Goal: Transaction & Acquisition: Purchase product/service

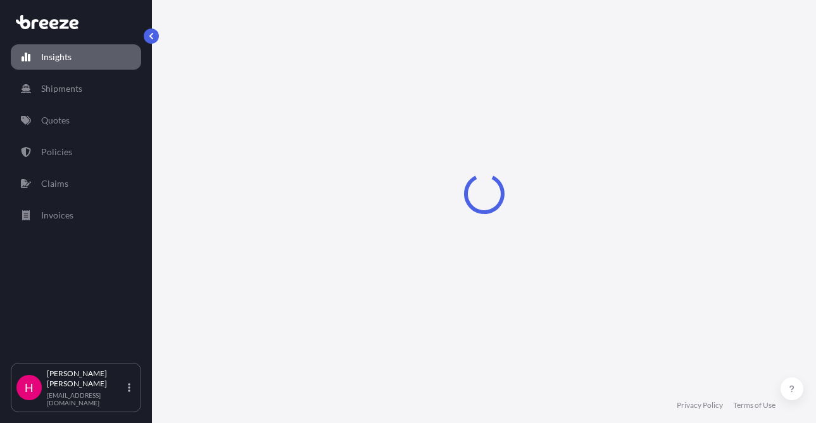
select select "2025"
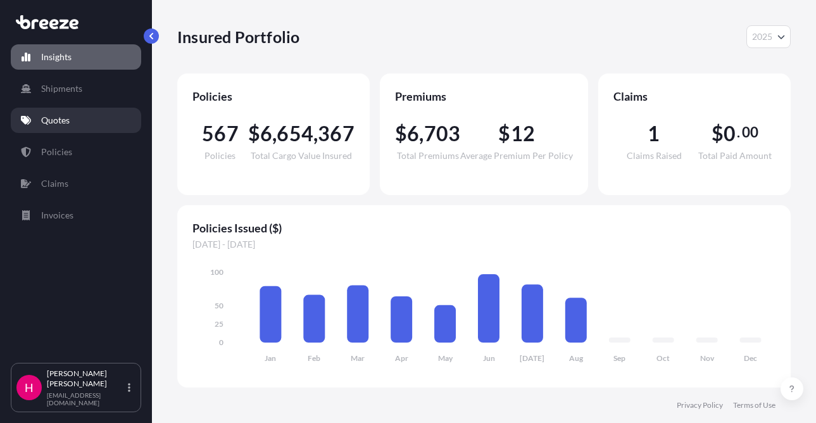
click at [48, 121] on p "Quotes" at bounding box center [55, 120] width 28 height 13
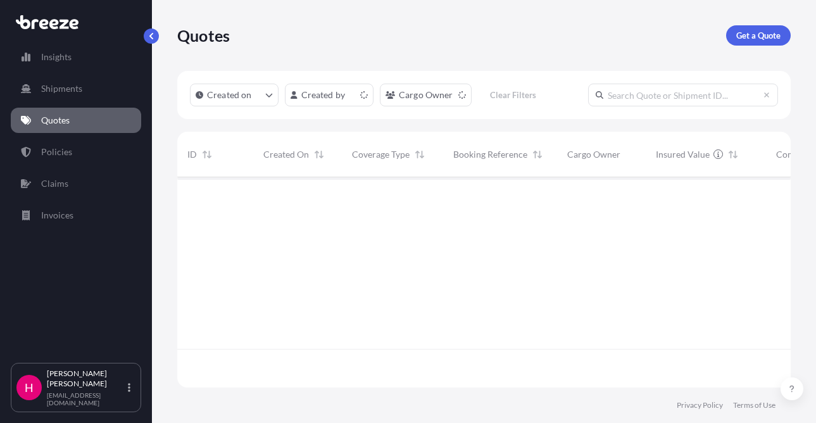
scroll to position [208, 604]
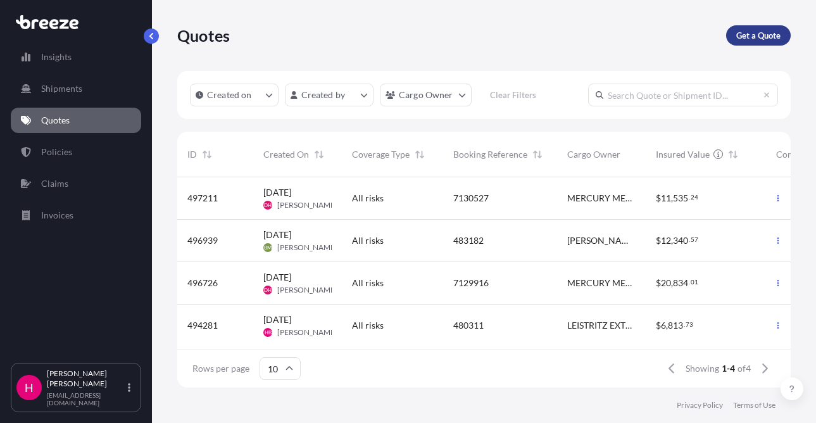
click at [757, 30] on p "Get a Quote" at bounding box center [758, 35] width 44 height 13
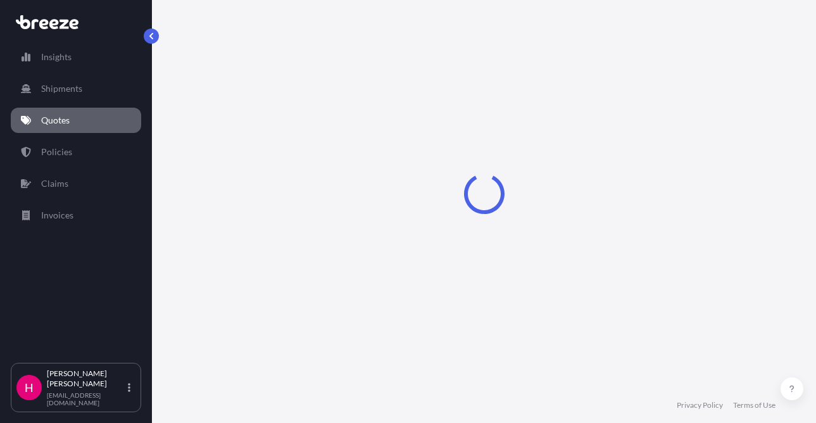
select select "Sea"
select select "1"
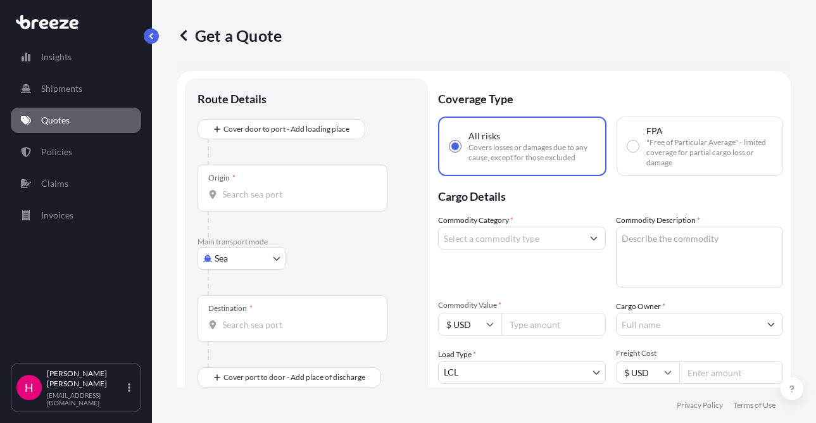
scroll to position [20, 0]
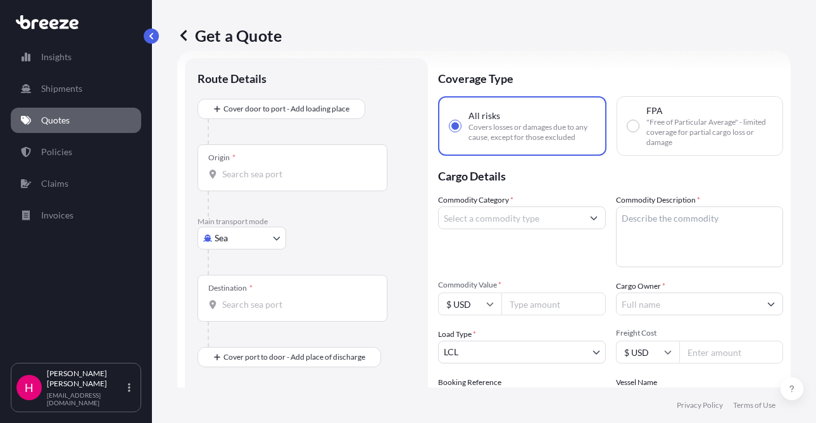
click at [241, 242] on body "Insights Shipments Quotes Policies Claims Invoices H [PERSON_NAME] [EMAIL_ADDRE…" at bounding box center [408, 211] width 816 height 423
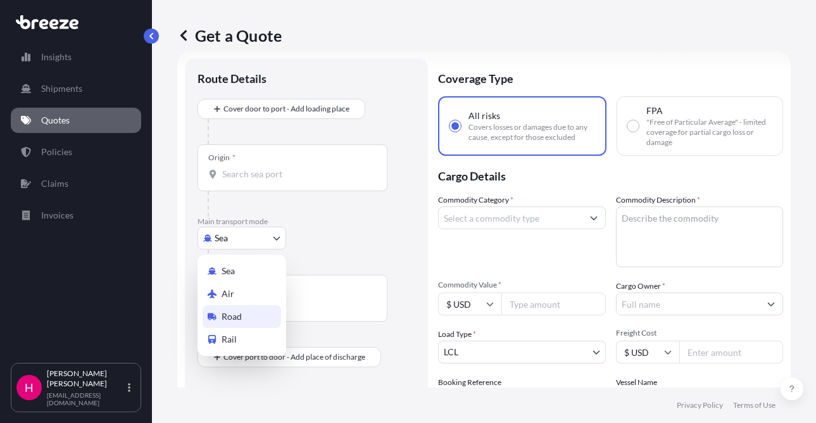
click at [239, 309] on div "Road" at bounding box center [241, 316] width 78 height 23
select select "Road"
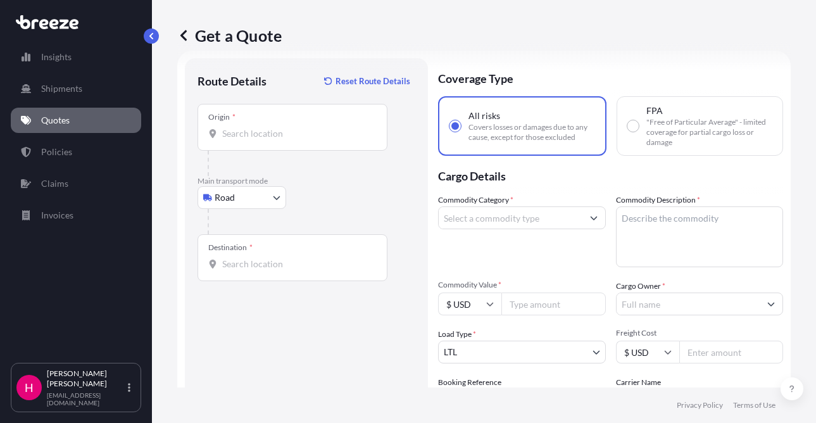
click at [250, 141] on div "Origin *" at bounding box center [292, 127] width 190 height 47
click at [250, 140] on input "Origin *" at bounding box center [296, 133] width 149 height 13
paste input "[STREET_ADDRESS]"
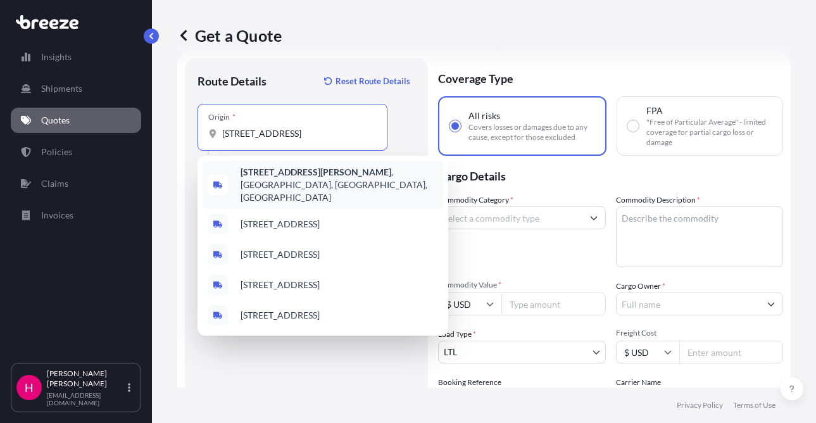
click at [300, 176] on b "[STREET_ADDRESS][PERSON_NAME]" at bounding box center [315, 171] width 151 height 11
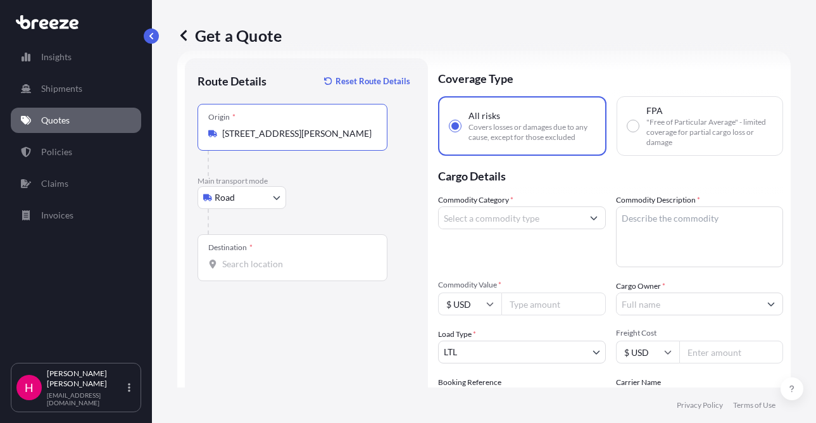
type input "[STREET_ADDRESS][PERSON_NAME]"
click at [257, 252] on div "Destination *" at bounding box center [292, 257] width 190 height 47
click at [257, 258] on input "Destination *" at bounding box center [296, 264] width 149 height 13
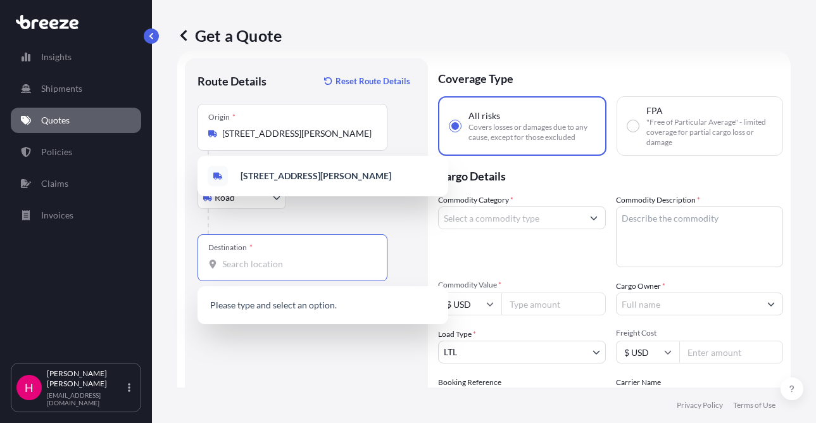
paste input "[STREET_ADDRESS][PERSON_NAME]"
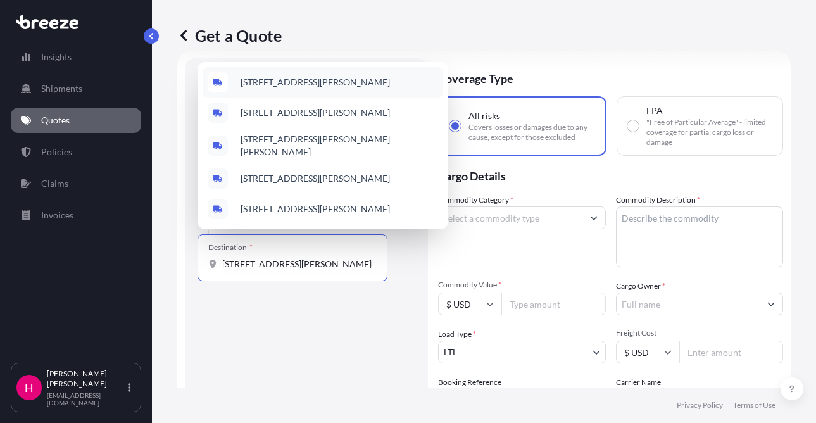
click at [330, 78] on div "[STREET_ADDRESS][PERSON_NAME]" at bounding box center [322, 82] width 240 height 30
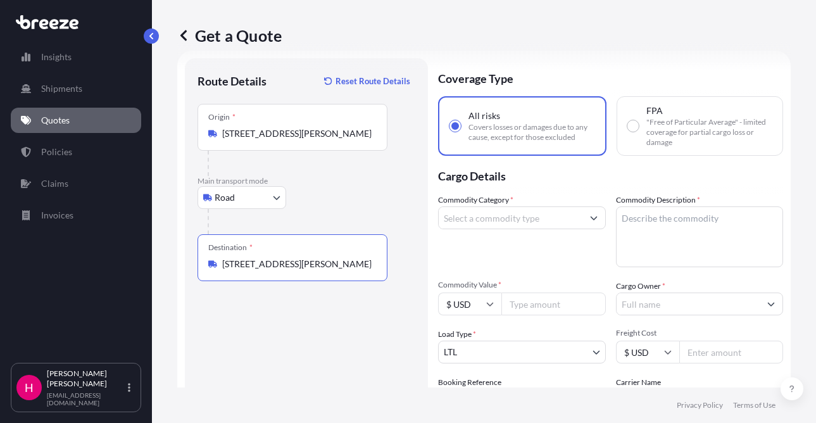
type input "[STREET_ADDRESS][PERSON_NAME]"
click at [198, 349] on div "Route Details Reset Route Details Place of loading Road Road Rail Origin * [STR…" at bounding box center [306, 289] width 218 height 437
click at [800, 301] on div "Get a Quote Route Details Reset Route Details Place of loading Road Road Rail O…" at bounding box center [484, 193] width 664 height 387
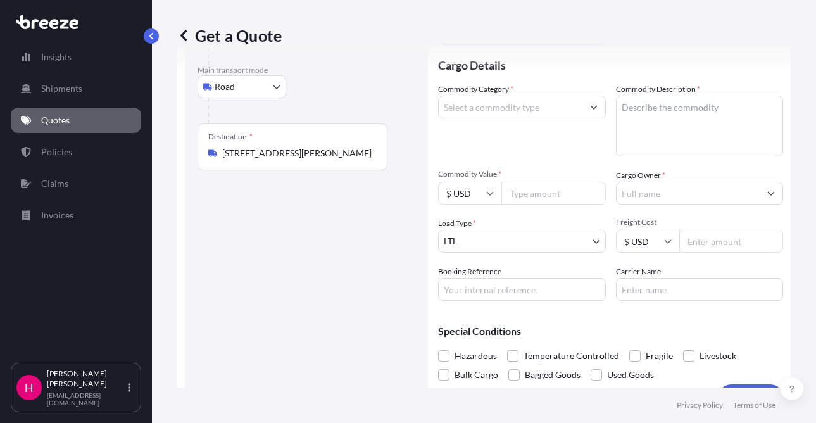
scroll to position [147, 0]
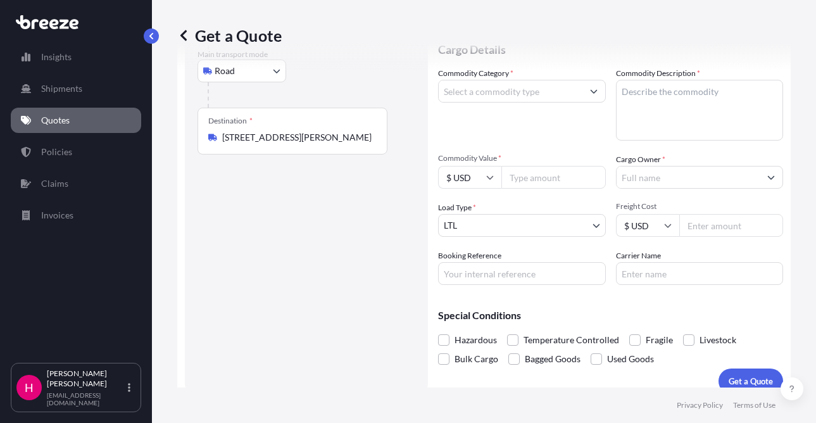
click at [537, 280] on input "Booking Reference" at bounding box center [522, 273] width 168 height 23
paste input "483686"
type input "483686"
click at [634, 270] on input "Carrier Name" at bounding box center [700, 273] width 168 height 23
type input "US Logistics"
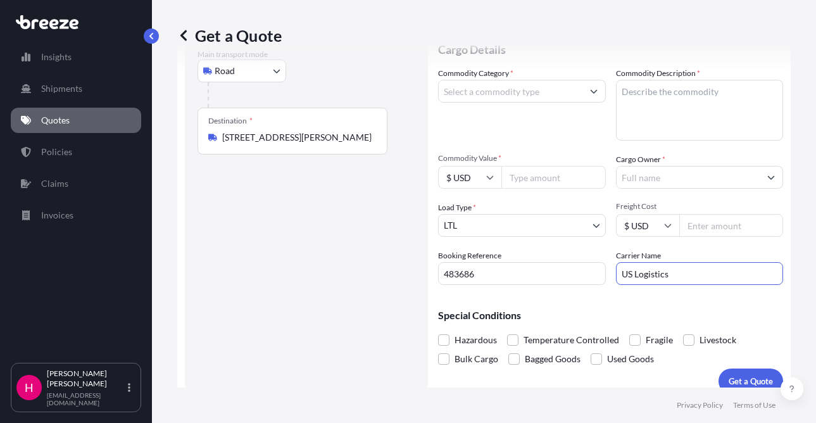
click at [316, 287] on div "Route Details Reset Route Details Place of loading Road Road Rail Origin * [STR…" at bounding box center [306, 162] width 218 height 437
click at [668, 180] on input "Cargo Owner *" at bounding box center [688, 177] width 144 height 23
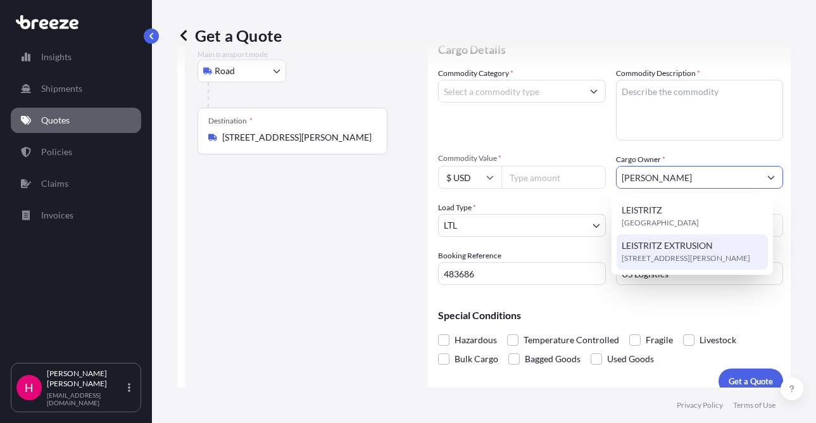
click at [685, 253] on span "[STREET_ADDRESS][PERSON_NAME]" at bounding box center [685, 258] width 128 height 13
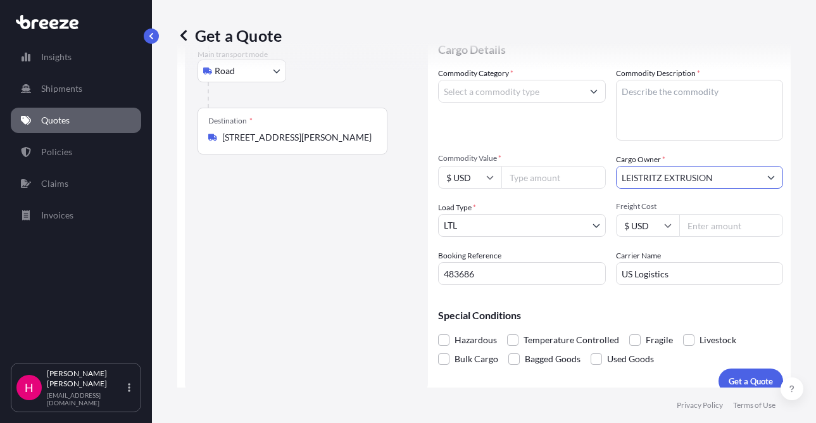
type input "LEISTRITZ EXTRUSION"
click at [328, 260] on div "Route Details Reset Route Details Place of loading Road Road Rail Origin * [STR…" at bounding box center [306, 162] width 218 height 437
click at [796, 280] on div "Get a Quote Route Details Reset Route Details Place of loading Road Road Rail O…" at bounding box center [484, 193] width 664 height 387
click at [556, 178] on input "Commodity Value *" at bounding box center [553, 177] width 104 height 23
type input "11710.60"
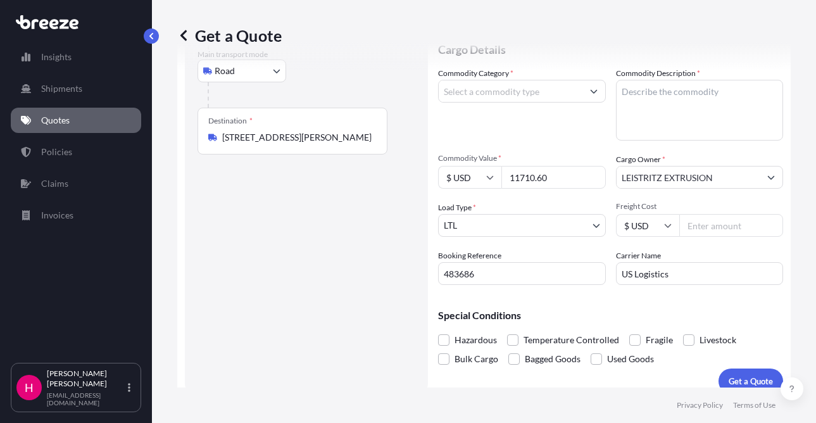
click at [331, 260] on div "Route Details Reset Route Details Place of loading Road Road Rail Origin * [STR…" at bounding box center [306, 162] width 218 height 437
click at [790, 238] on div "Get a Quote Route Details Reset Route Details Place of loading Road Road Rail O…" at bounding box center [484, 193] width 664 height 387
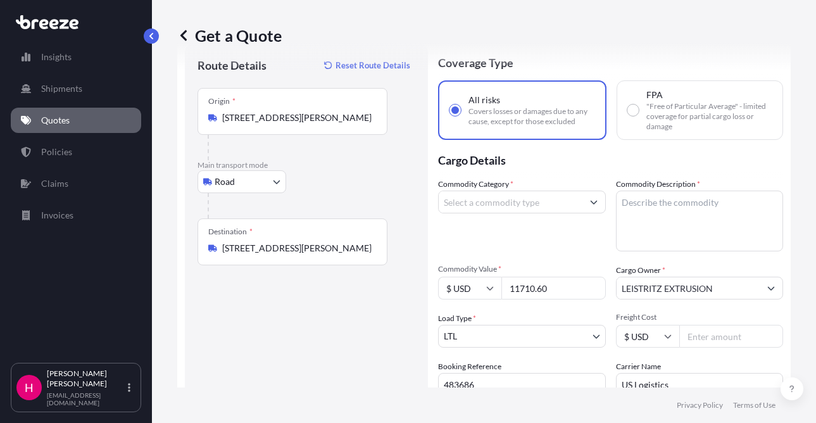
scroll to position [20, 0]
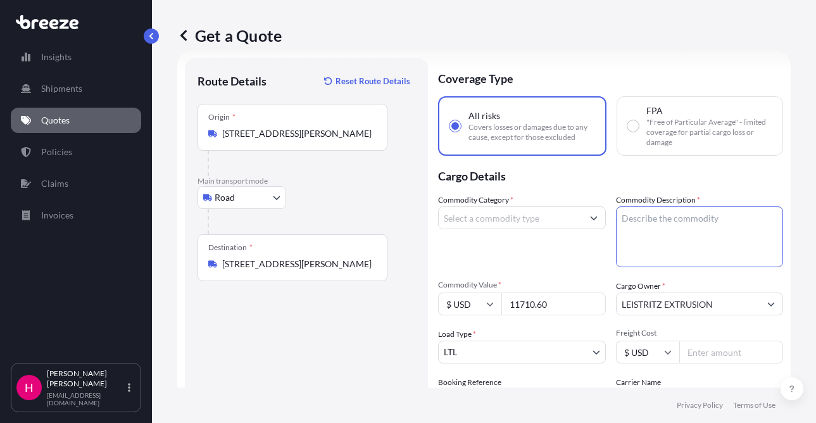
click at [638, 223] on textarea "Commodity Description *" at bounding box center [700, 236] width 168 height 61
paste textarea "CHILLER"
type textarea "CHILLER"
click at [510, 214] on input "Commodity Category *" at bounding box center [510, 217] width 144 height 23
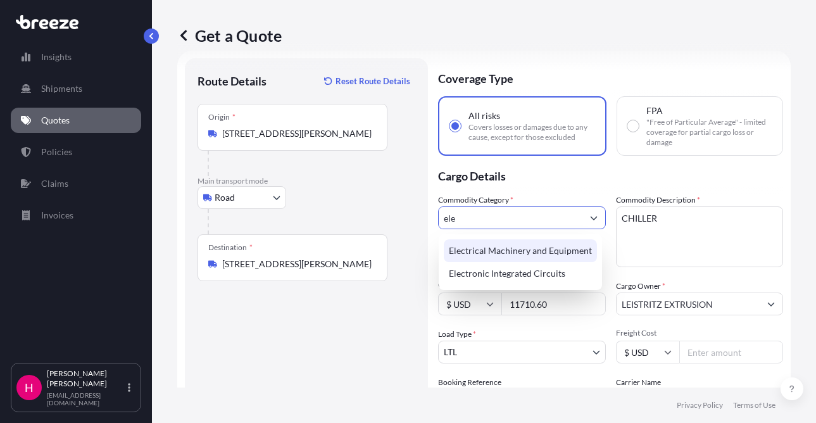
click at [500, 250] on div "Electrical Machinery and Equipment" at bounding box center [520, 250] width 153 height 23
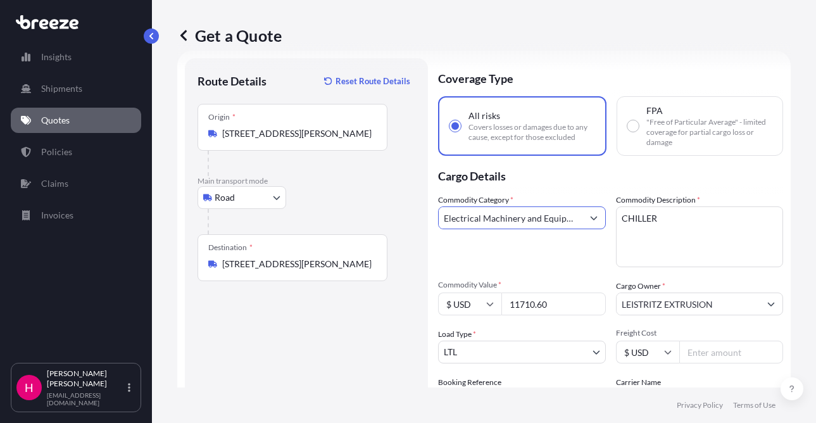
type input "Electrical Machinery and Equipment"
click at [303, 356] on div "Route Details Reset Route Details Place of loading Road Road Rail Origin * [STR…" at bounding box center [306, 289] width 218 height 437
click at [795, 189] on div "Get a Quote Route Details Reset Route Details Place of loading Road Road Rail O…" at bounding box center [484, 193] width 664 height 387
click at [309, 365] on div "Route Details Reset Route Details Place of loading Road Road Rail Origin * [STR…" at bounding box center [306, 289] width 218 height 437
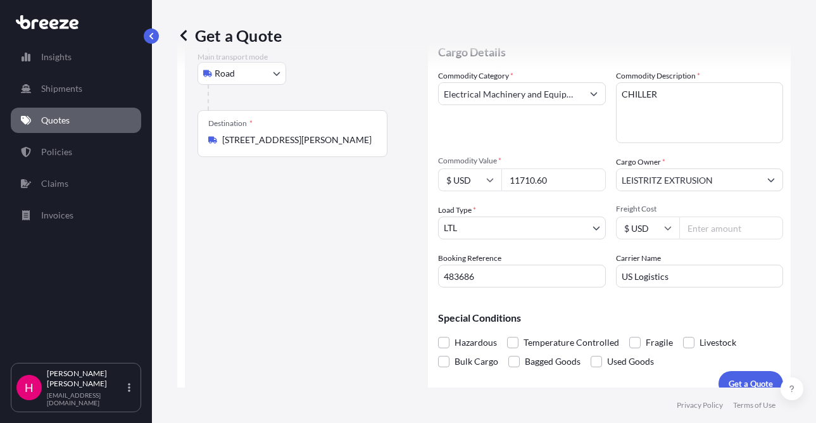
scroll to position [161, 0]
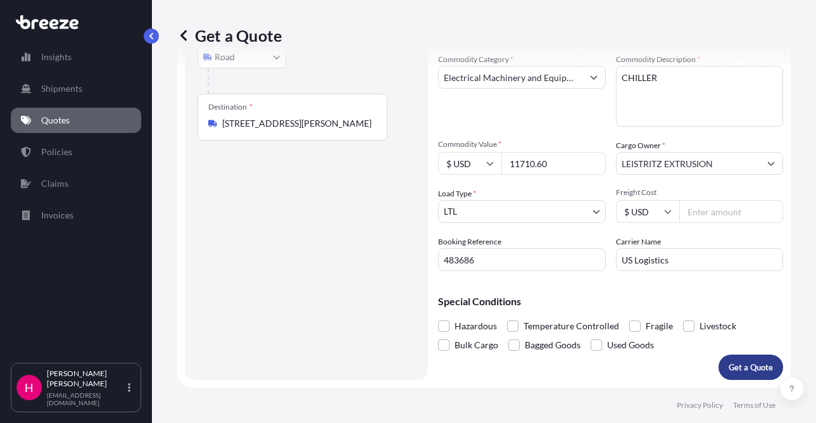
click at [736, 366] on p "Get a Quote" at bounding box center [750, 367] width 44 height 13
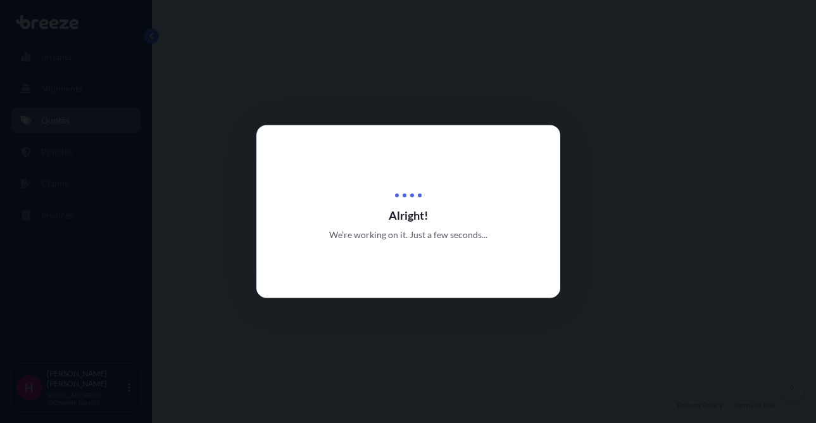
select select "Road"
select select "1"
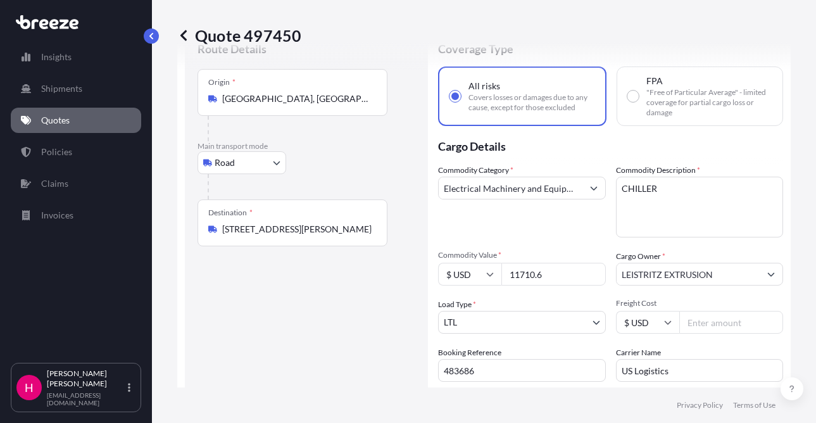
scroll to position [33, 0]
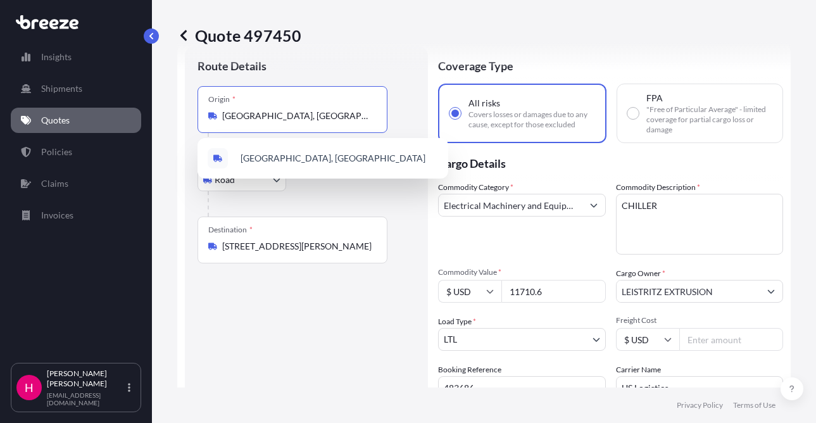
click at [303, 113] on input "[GEOGRAPHIC_DATA], [GEOGRAPHIC_DATA]" at bounding box center [296, 115] width 149 height 13
click at [326, 333] on div "Route Details Place of loading Road Road Rail Origin * [GEOGRAPHIC_DATA] Main t…" at bounding box center [306, 276] width 218 height 437
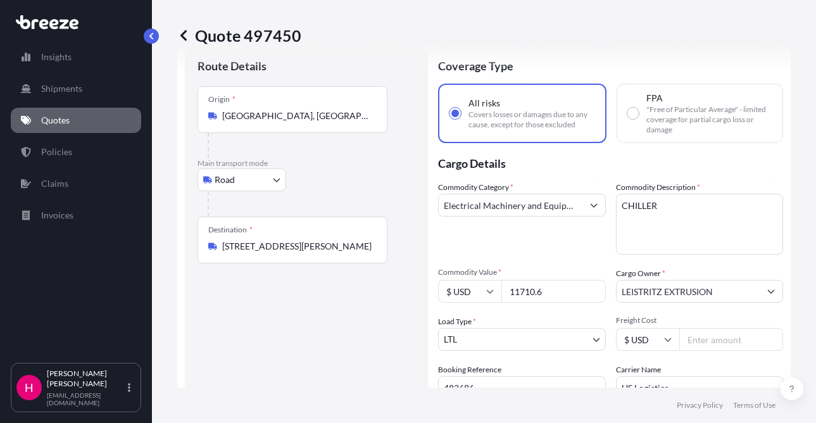
click at [288, 118] on input "[GEOGRAPHIC_DATA], [GEOGRAPHIC_DATA]" at bounding box center [296, 115] width 149 height 13
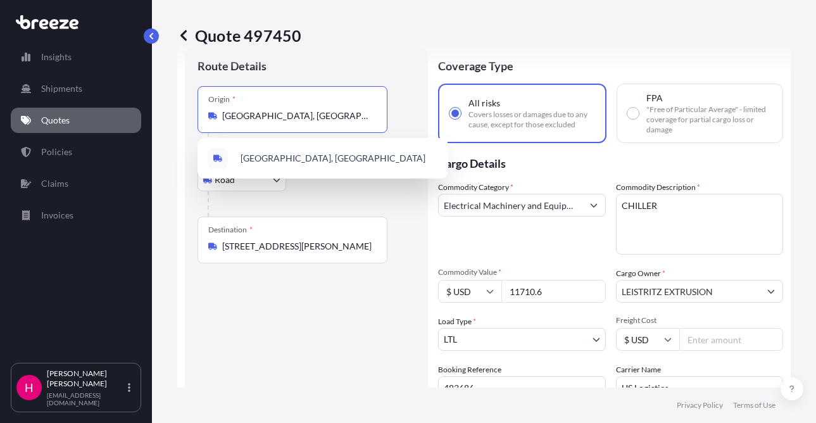
click at [288, 118] on input "[GEOGRAPHIC_DATA], [GEOGRAPHIC_DATA]" at bounding box center [296, 115] width 149 height 13
click at [247, 119] on input "[GEOGRAPHIC_DATA], [GEOGRAPHIC_DATA]" at bounding box center [296, 115] width 149 height 13
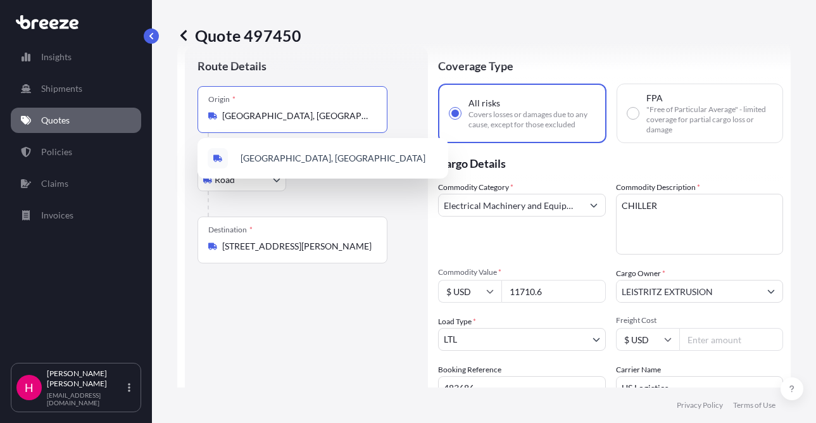
paste input "[STREET_ADDRESS]"
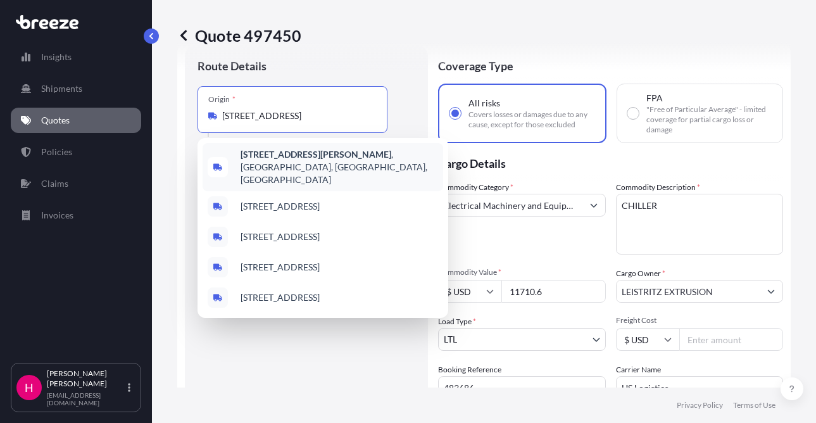
click at [339, 154] on span "[STREET_ADDRESS][PERSON_NAME]" at bounding box center [338, 167] width 197 height 38
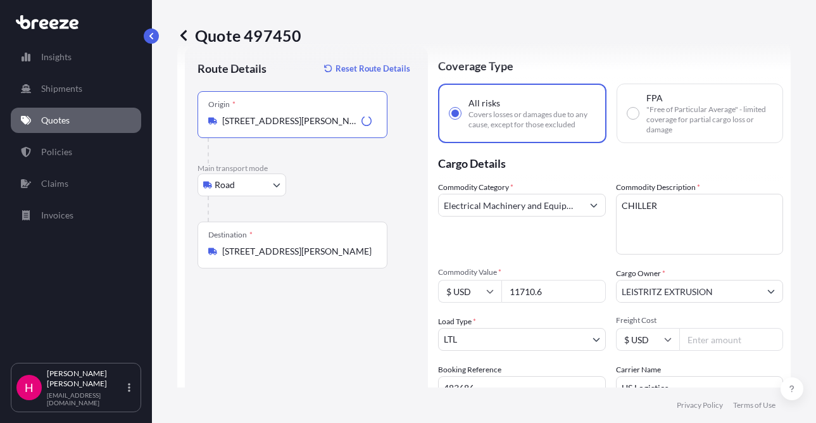
type input "[STREET_ADDRESS][PERSON_NAME]"
click at [262, 342] on div "Route Details Reset Route Details Place of loading Road Road Rail Origin * [STR…" at bounding box center [306, 276] width 218 height 437
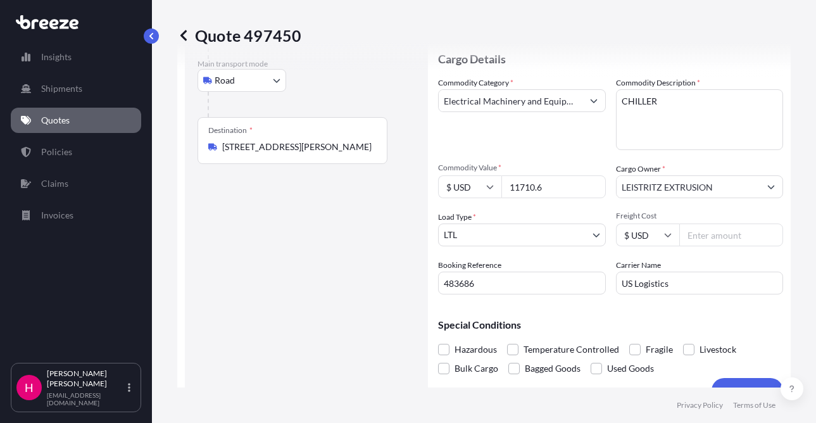
scroll to position [159, 0]
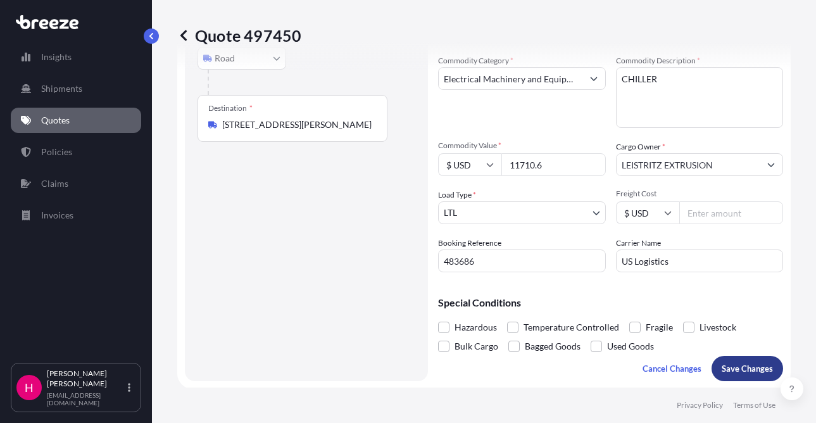
click at [744, 367] on p "Save Changes" at bounding box center [746, 368] width 51 height 13
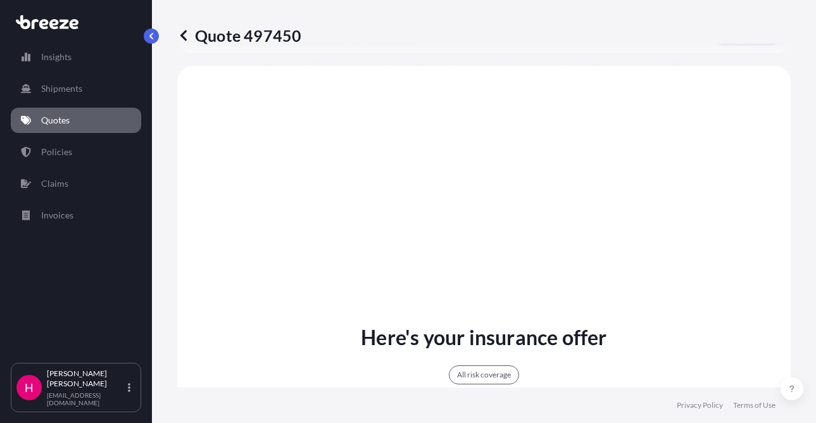
scroll to position [497, 0]
select select "Road"
select select "1"
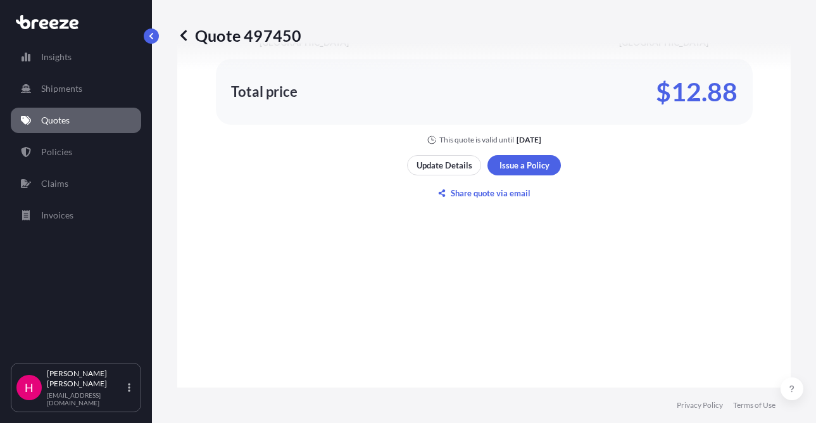
scroll to position [1060, 0]
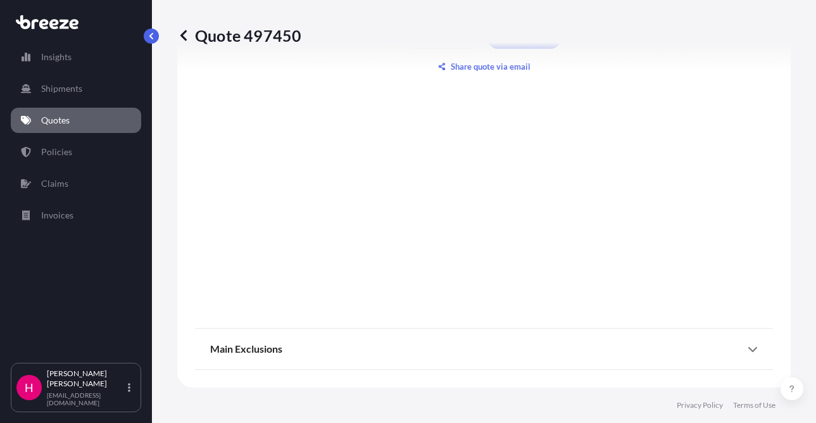
click at [748, 348] on icon at bounding box center [752, 349] width 9 height 5
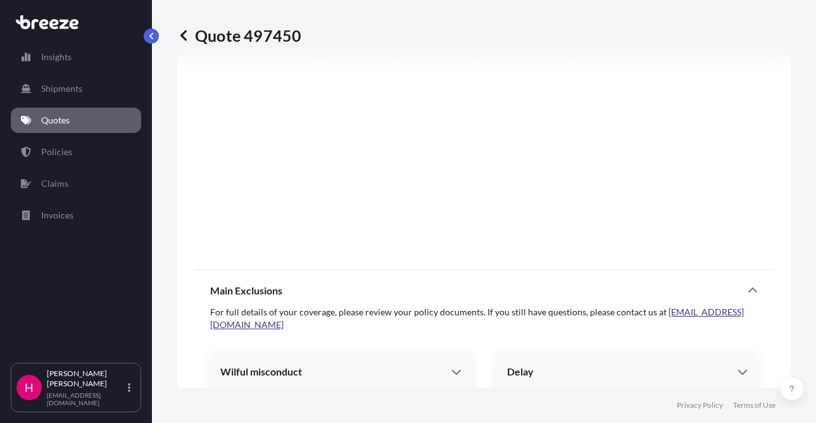
scroll to position [1124, 0]
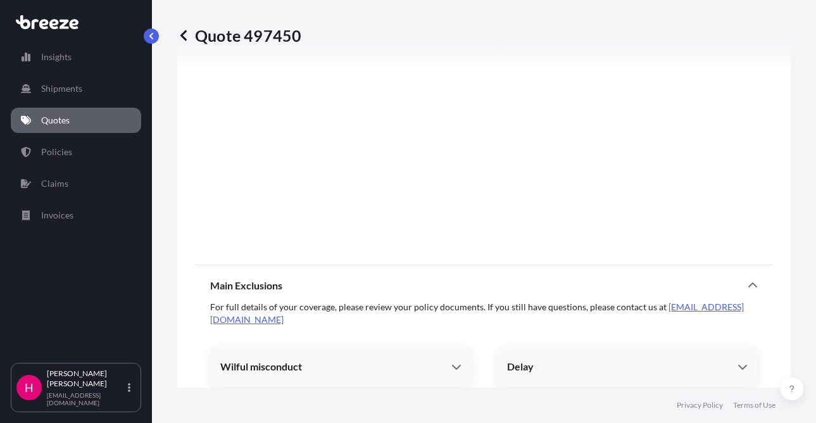
click at [747, 281] on icon at bounding box center [752, 285] width 10 height 10
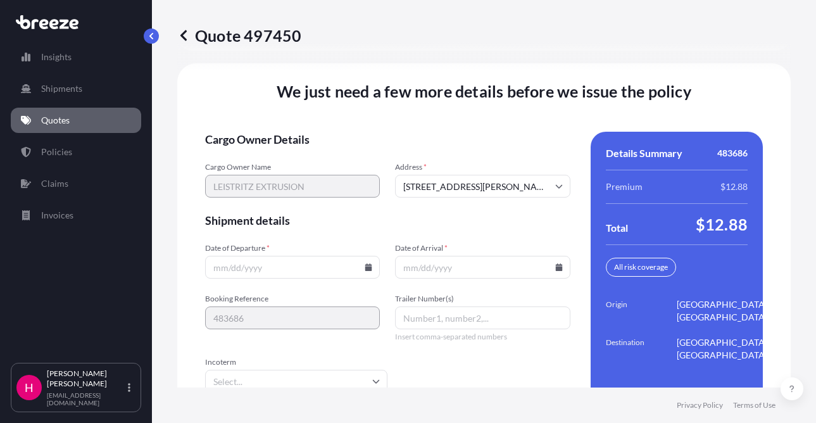
scroll to position [1804, 0]
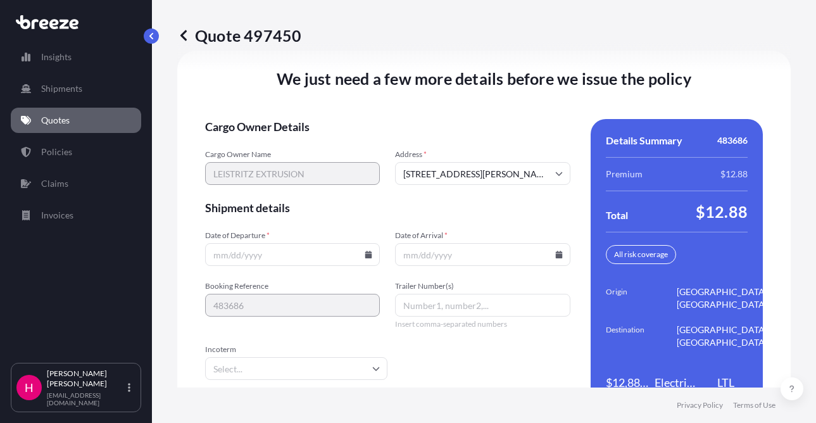
click at [365, 255] on icon at bounding box center [368, 255] width 7 height 8
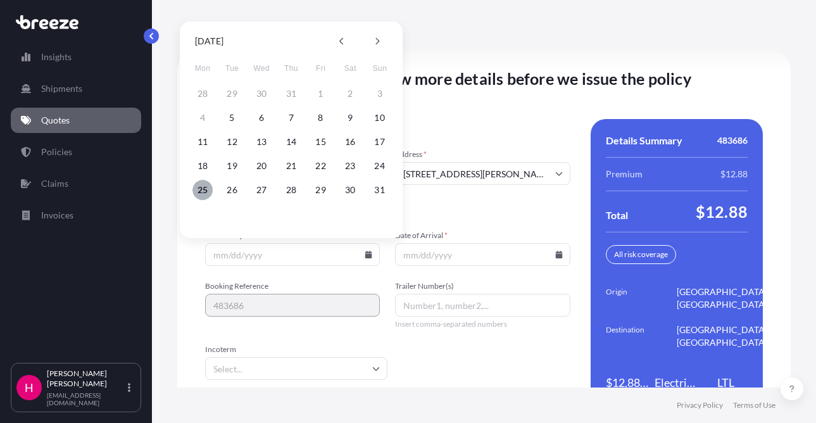
click at [204, 189] on button "25" at bounding box center [202, 190] width 20 height 20
type input "[DATE]"
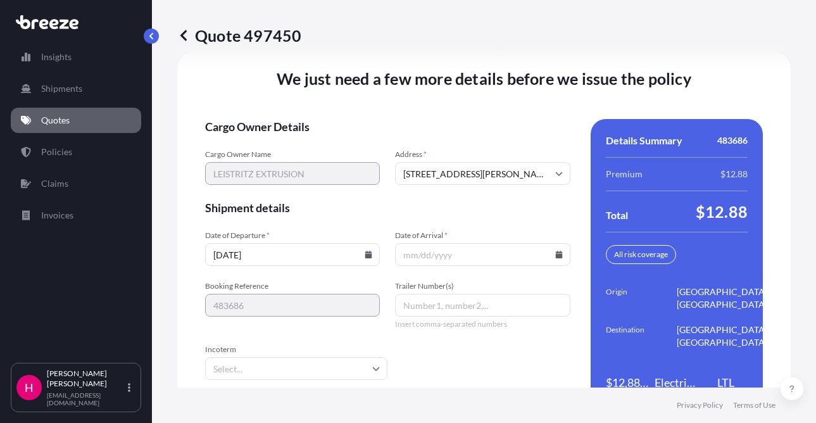
click at [555, 255] on icon at bounding box center [558, 255] width 7 height 8
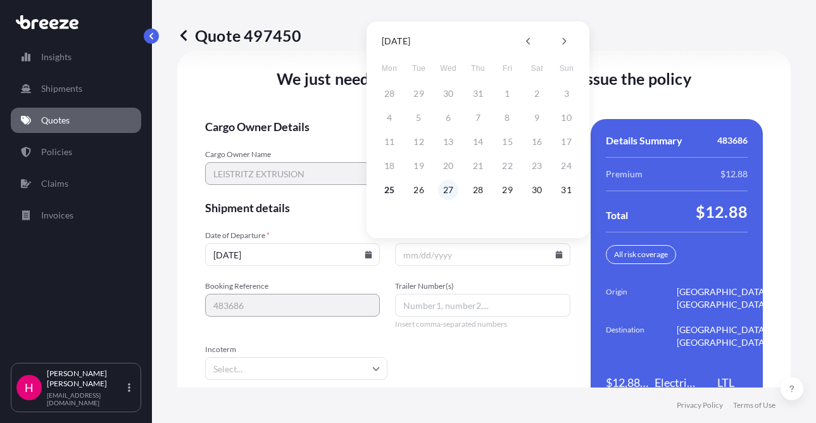
click at [449, 188] on button "27" at bounding box center [448, 190] width 20 height 20
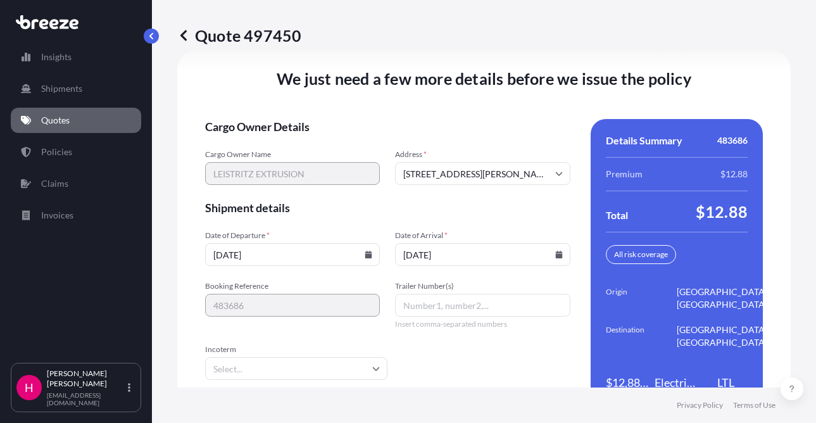
type input "[DATE]"
click at [440, 203] on span "Shipment details" at bounding box center [387, 207] width 365 height 15
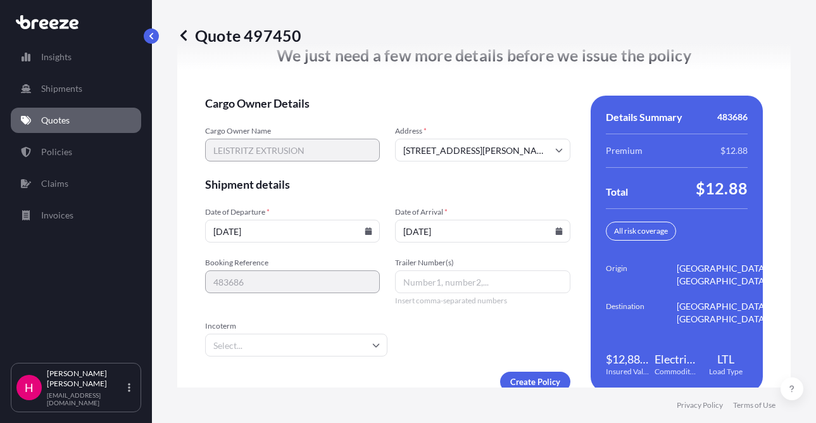
scroll to position [1850, 0]
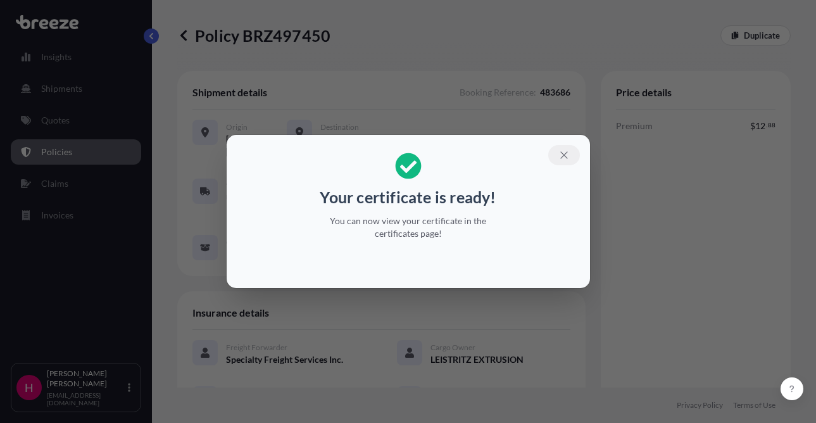
click at [568, 156] on icon "button" at bounding box center [563, 154] width 11 height 11
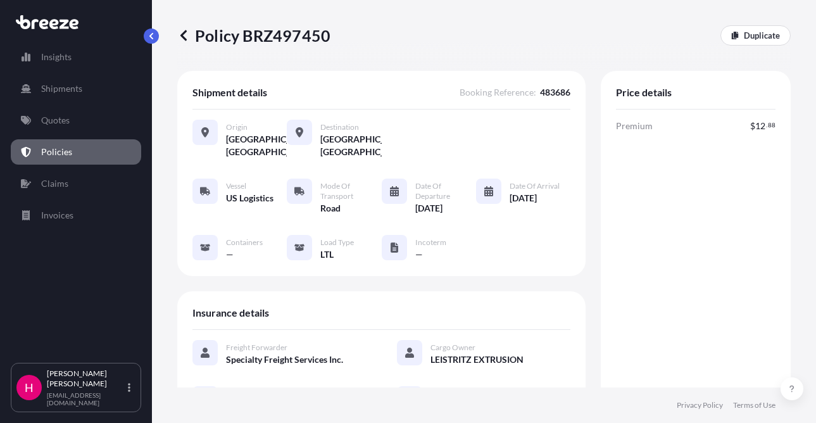
click at [287, 38] on p "Policy BRZ497450" at bounding box center [253, 35] width 153 height 20
copy p "BRZ497450"
click at [333, 38] on div "Policy BRZ497450 Duplicate" at bounding box center [483, 35] width 613 height 20
